Goal: Transaction & Acquisition: Purchase product/service

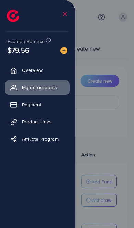
click at [19, 102] on link "Payment" at bounding box center [37, 105] width 65 height 14
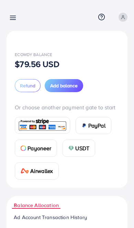
click at [52, 82] on span "Add balance" at bounding box center [63, 85] width 27 height 7
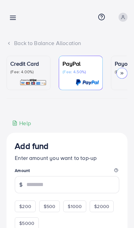
click at [19, 73] on p "(Fee: 4.00%)" at bounding box center [28, 71] width 36 height 5
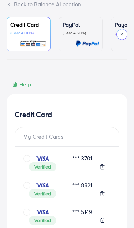
scroll to position [40, 0]
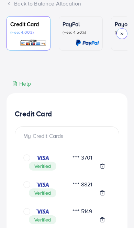
click at [23, 185] on icon "circle" at bounding box center [26, 184] width 7 height 7
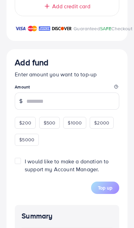
scroll to position [990, 0]
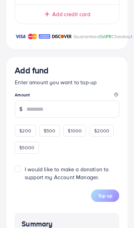
click at [74, 115] on input "number" at bounding box center [72, 108] width 93 height 17
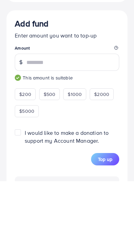
type input "***"
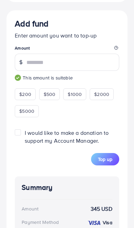
click at [109, 163] on span "Top up" at bounding box center [105, 159] width 14 height 7
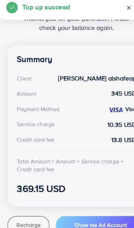
scroll to position [144, 0]
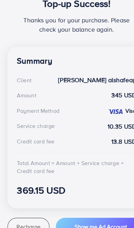
click at [30, 201] on button "Recharge" at bounding box center [25, 202] width 37 height 16
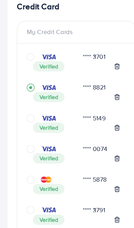
click at [30, 104] on icon "circle" at bounding box center [26, 107] width 7 height 7
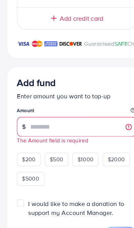
scroll to position [985, 0]
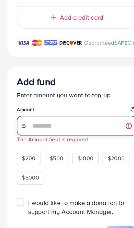
click at [71, 117] on input "number" at bounding box center [72, 113] width 93 height 17
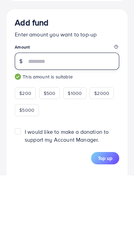
type input "***"
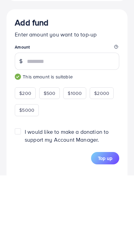
scroll to position [1038, 0]
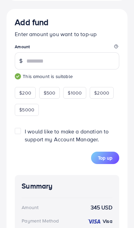
click at [105, 161] on span "Top up" at bounding box center [105, 157] width 14 height 7
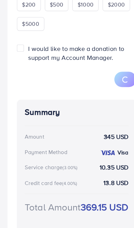
scroll to position [144, 0]
